Goal: Task Accomplishment & Management: Manage account settings

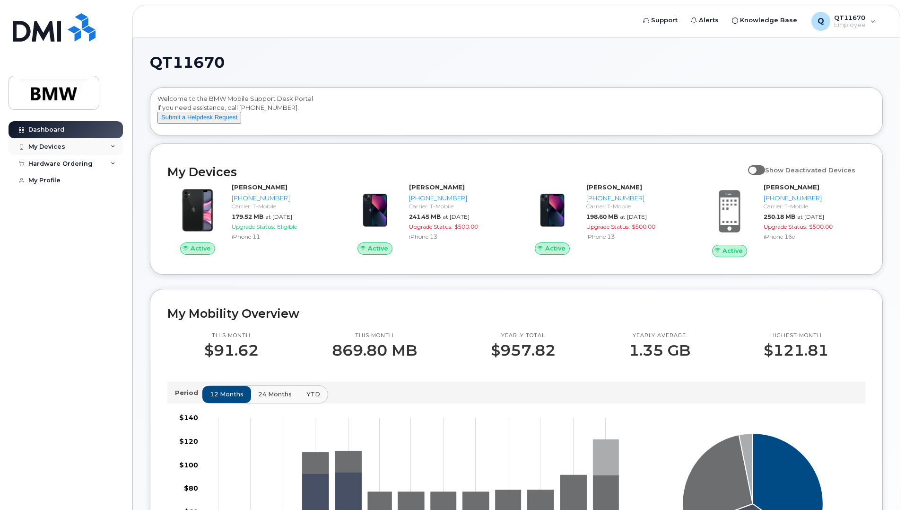
click at [109, 146] on div "My Devices" at bounding box center [66, 146] width 114 height 17
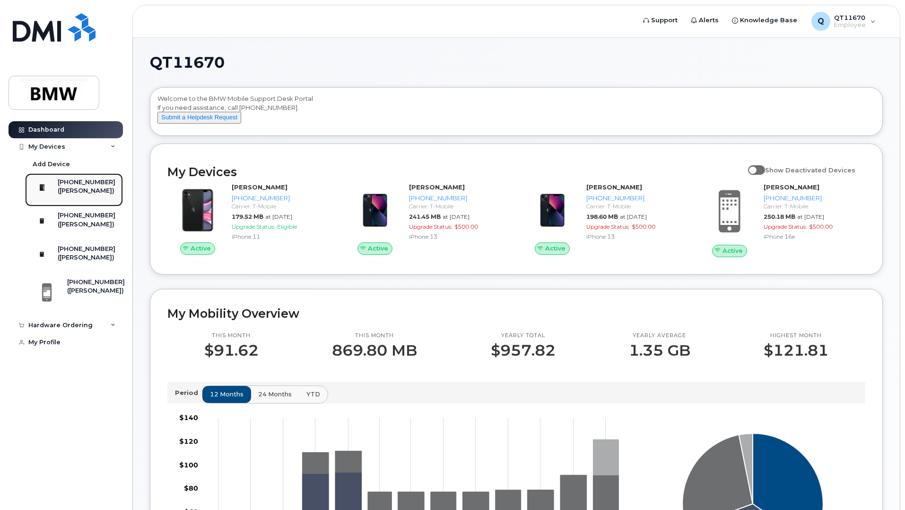
click at [93, 181] on div "[PHONE_NUMBER]" at bounding box center [87, 182] width 58 height 9
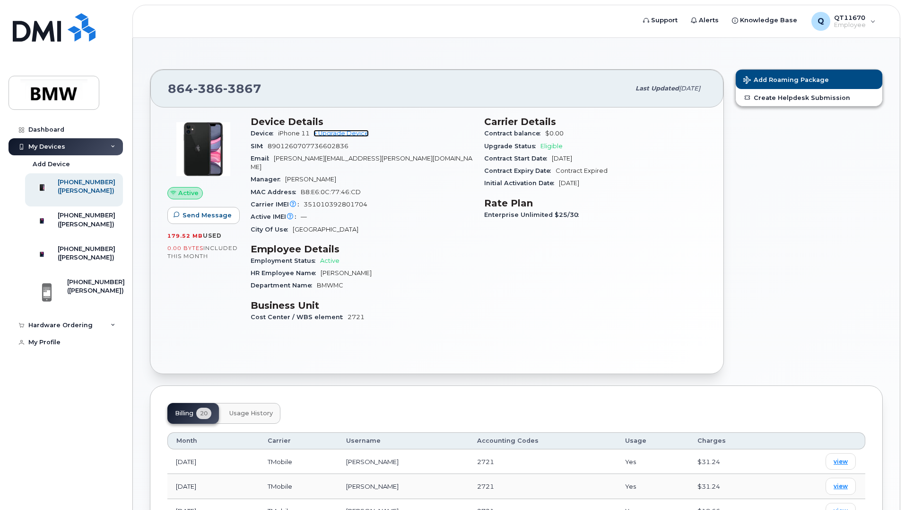
click at [336, 133] on link "+ Upgrade Device" at bounding box center [341, 133] width 55 height 7
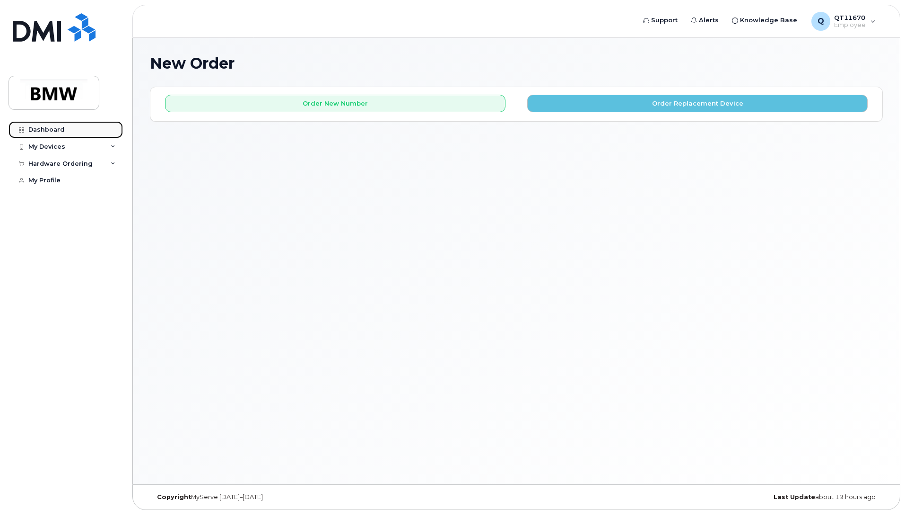
click at [39, 129] on div "Dashboard" at bounding box center [46, 130] width 36 height 8
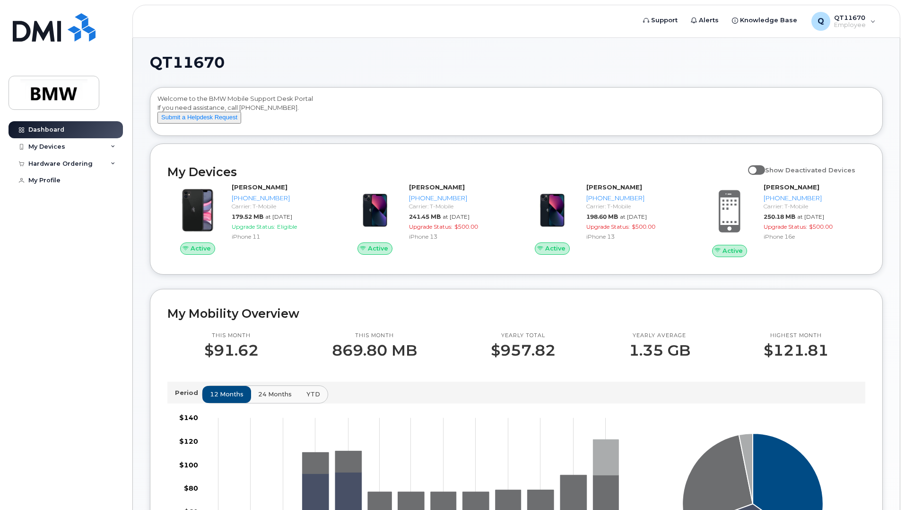
click at [366, 87] on li "Welcome to the BMW Mobile Support Desk Portal If you need assistance, call 800-…" at bounding box center [516, 111] width 733 height 49
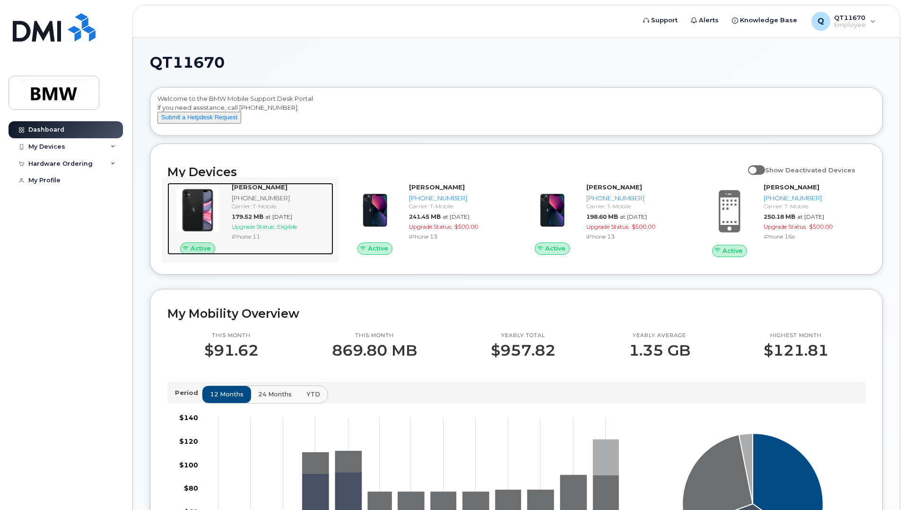
click at [249, 210] on div "Carrier: T-Mobile" at bounding box center [281, 206] width 98 height 8
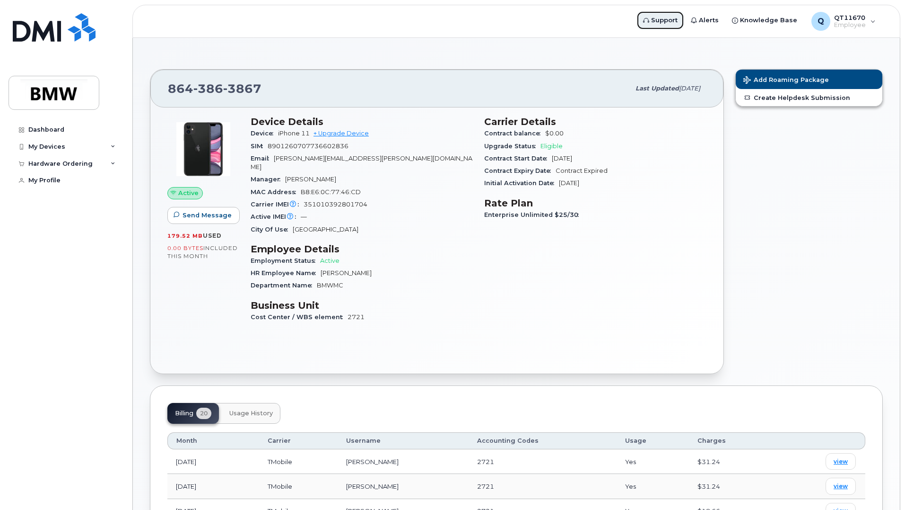
click at [666, 18] on span "Support" at bounding box center [664, 20] width 26 height 9
click at [43, 128] on div "Dashboard" at bounding box center [46, 130] width 36 height 8
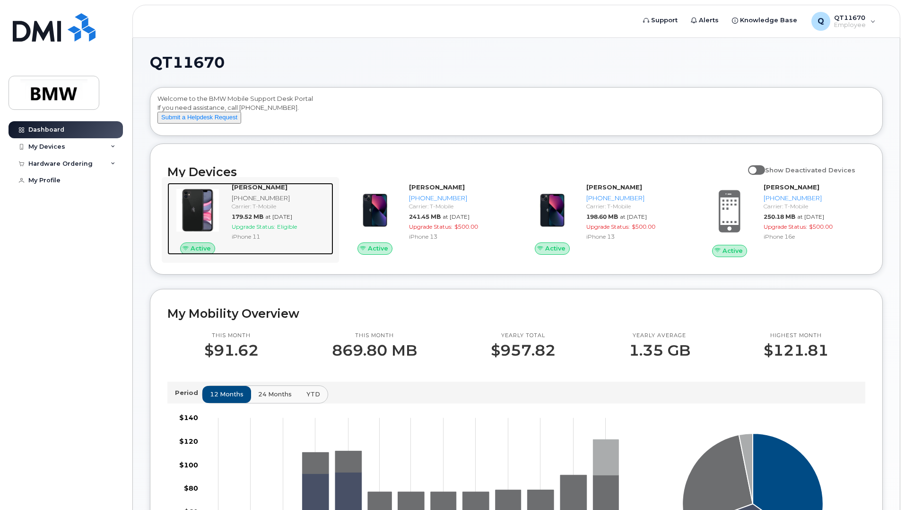
click at [258, 230] on span "Upgrade Status:" at bounding box center [254, 226] width 44 height 7
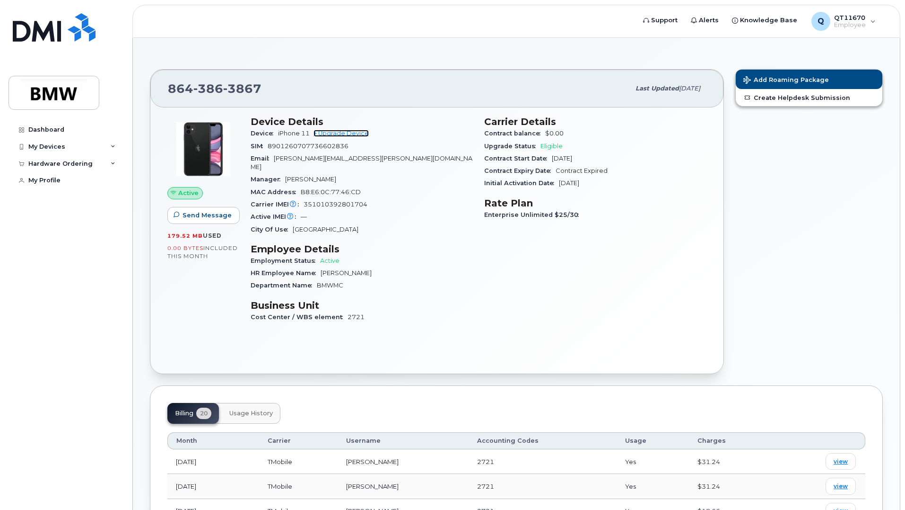
click at [338, 133] on link "+ Upgrade Device" at bounding box center [341, 133] width 55 height 7
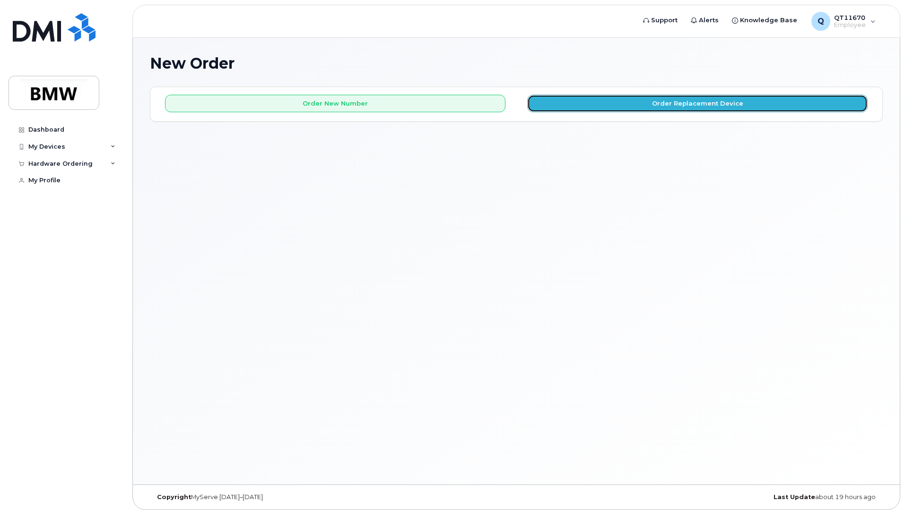
click at [685, 104] on button "Order Replacement Device" at bounding box center [697, 104] width 341 height 18
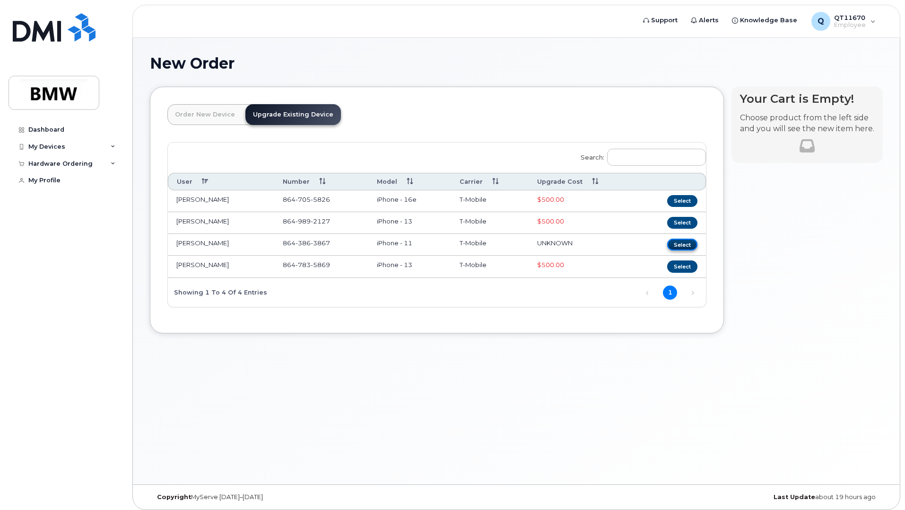
click at [687, 245] on button "Select" at bounding box center [683, 244] width 30 height 12
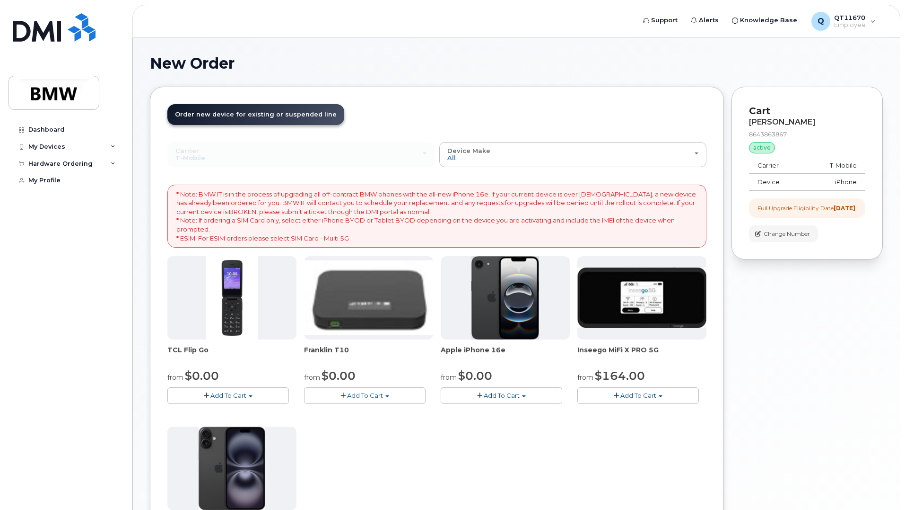
click at [386, 22] on header "Support Alerts Knowledge Base Q QT11670 Employee English Français Sign out" at bounding box center [516, 21] width 768 height 33
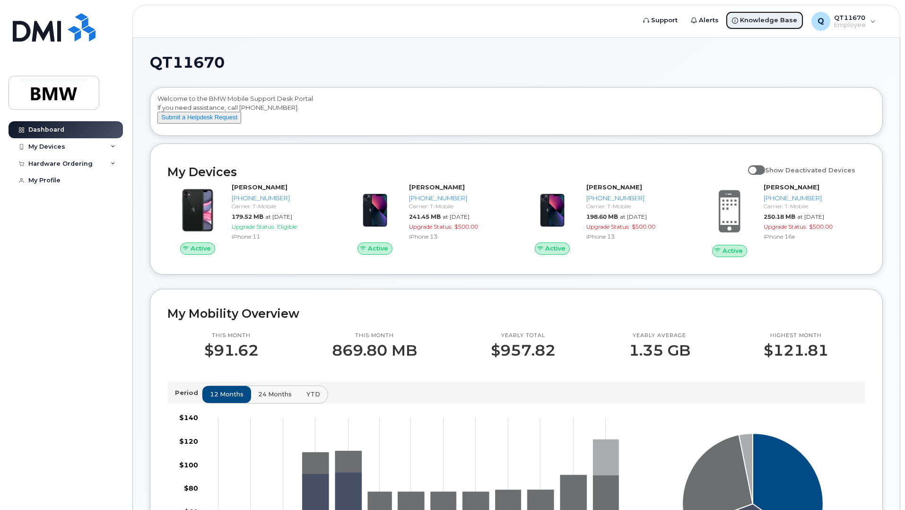
click at [756, 21] on span "Knowledge Base" at bounding box center [768, 20] width 57 height 9
click at [52, 275] on div "Dashboard My Devices Add Device [PHONE_NUMBER] ([PERSON_NAME]) [PHONE_NUMBER] (…" at bounding box center [67, 308] width 117 height 374
click at [74, 269] on div "Dashboard My Devices Add Device [PHONE_NUMBER] ([PERSON_NAME]) [PHONE_NUMBER] (…" at bounding box center [67, 308] width 117 height 374
click at [50, 178] on div "My Profile" at bounding box center [44, 180] width 32 height 8
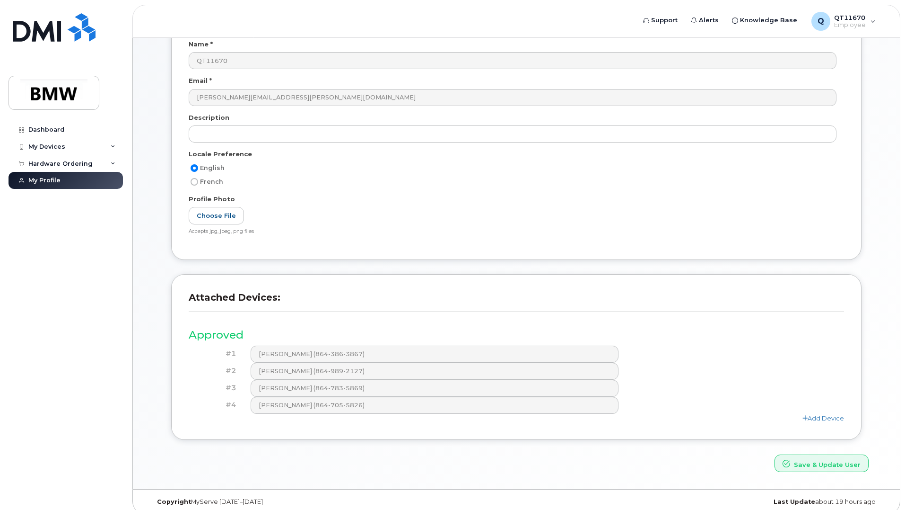
scroll to position [104, 0]
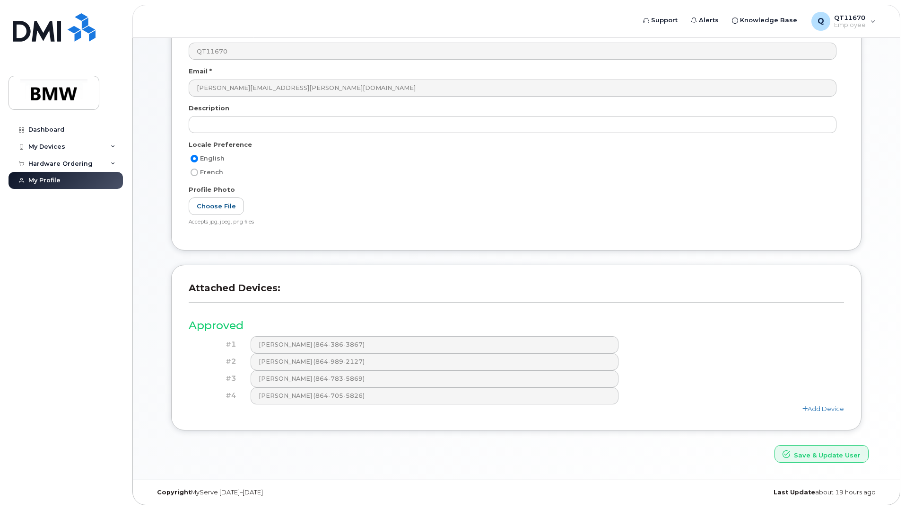
click at [125, 279] on div "Dashboard My Devices Add Device 864-386-3867 (Bryan Adair) 864-989-2127 (Brando…" at bounding box center [64, 255] width 128 height 510
